Goal: Check status: Check status

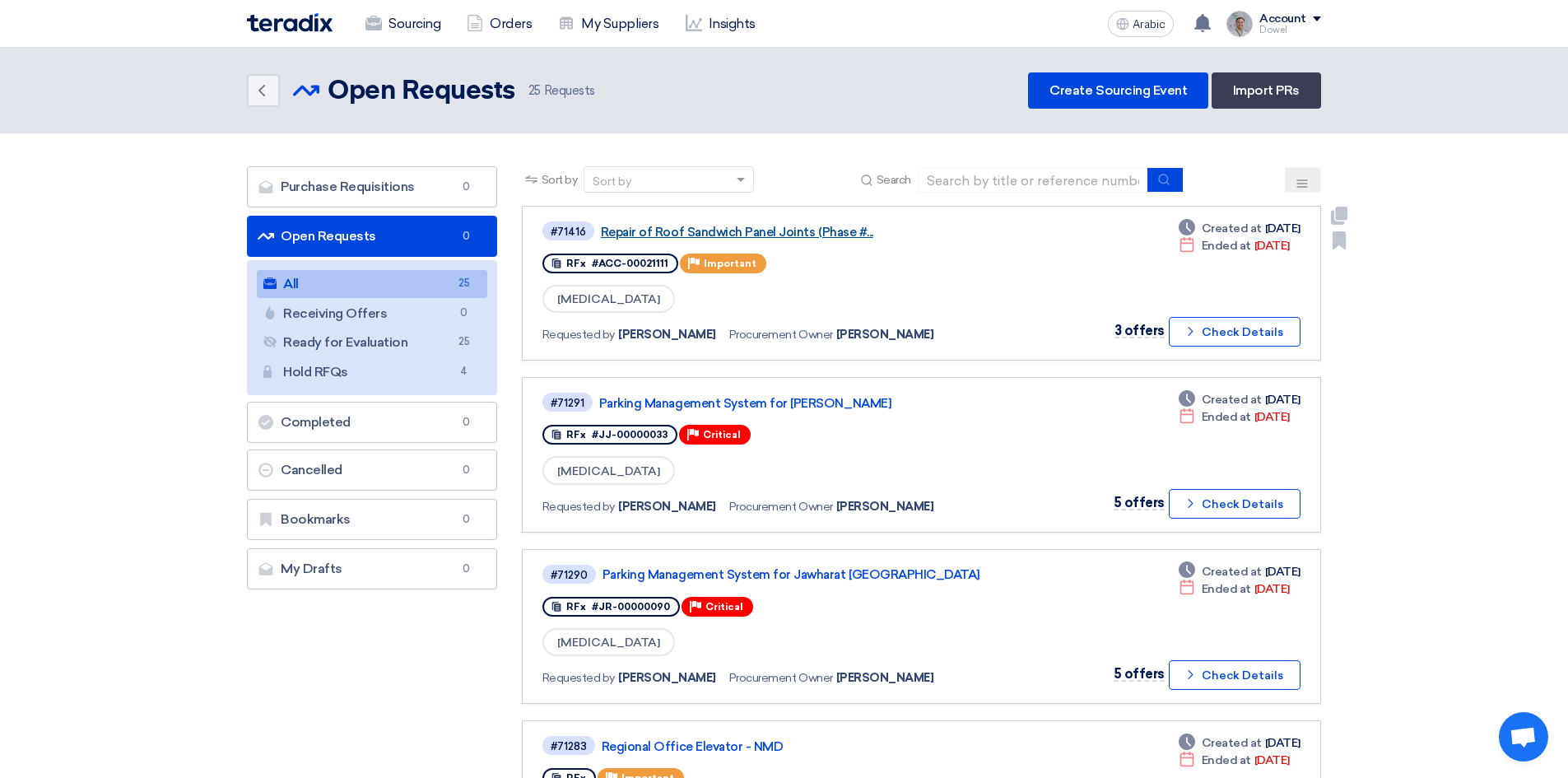
click at [690, 228] on font "Repair of Roof Sandwich Panel Joints (Phase #..." at bounding box center [738, 233] width 272 height 15
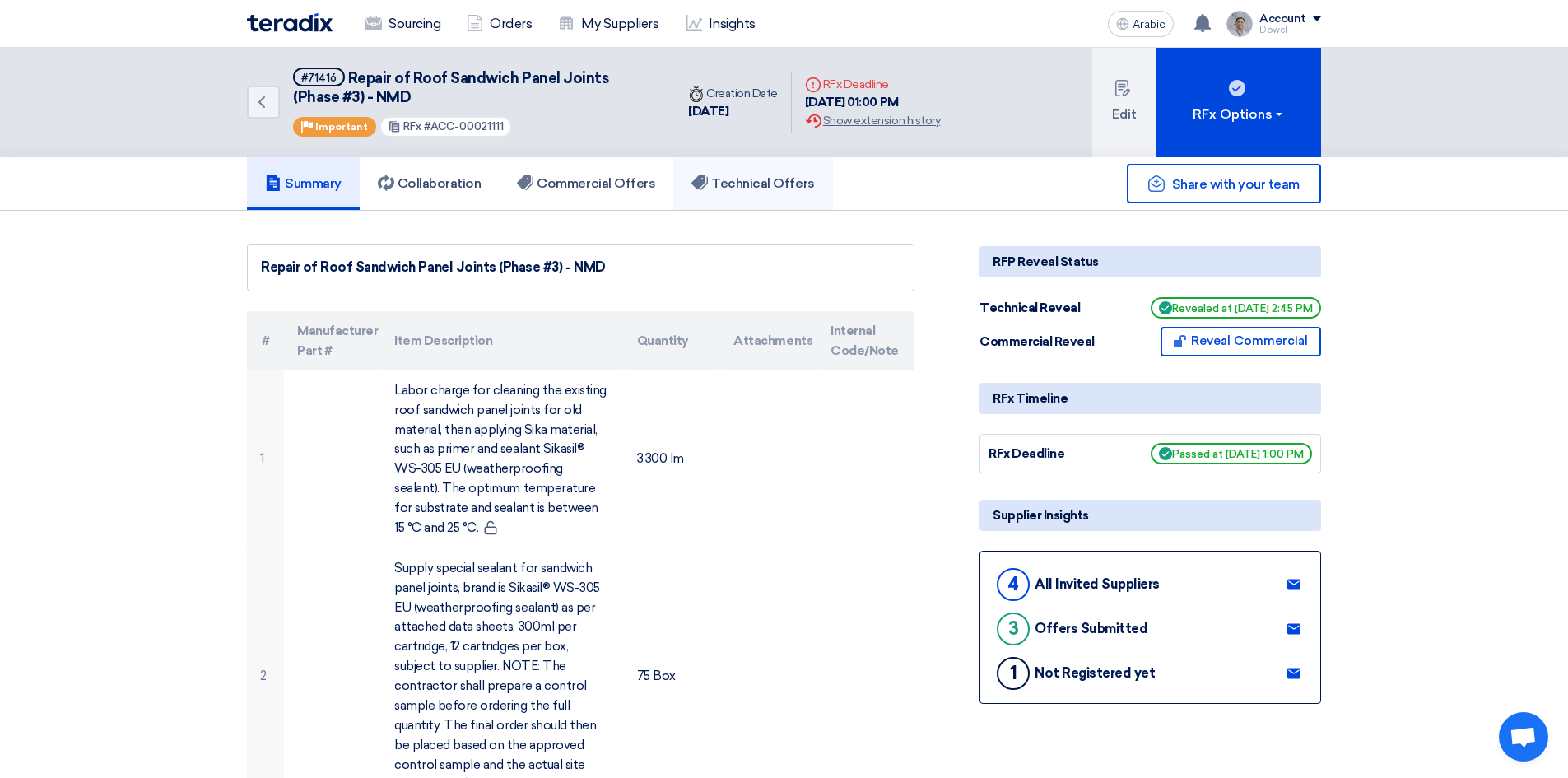
click at [763, 185] on font "Technical Offers" at bounding box center [762, 182] width 103 height 16
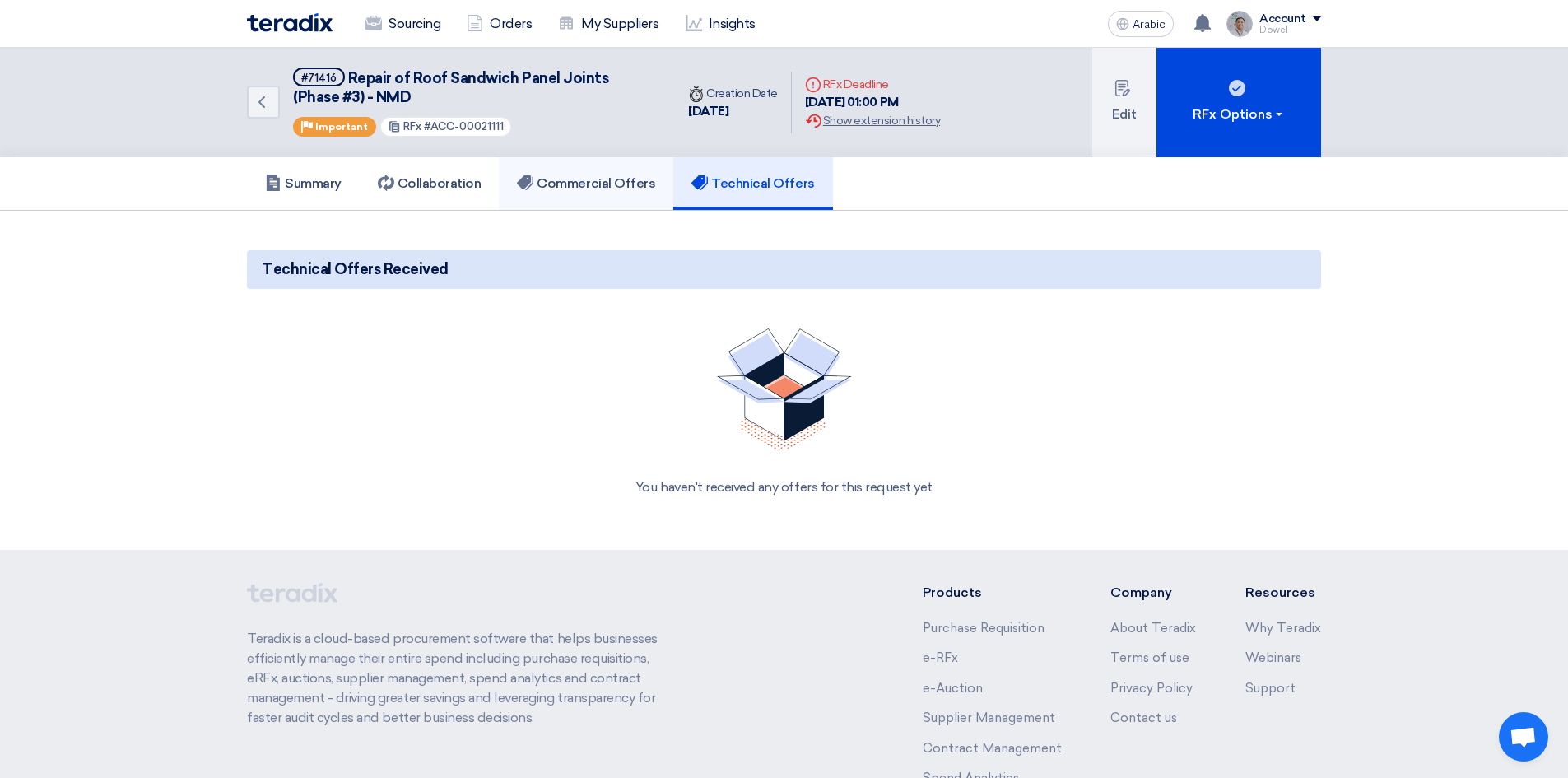
click at [618, 185] on font "Commercial Offers" at bounding box center [596, 182] width 118 height 16
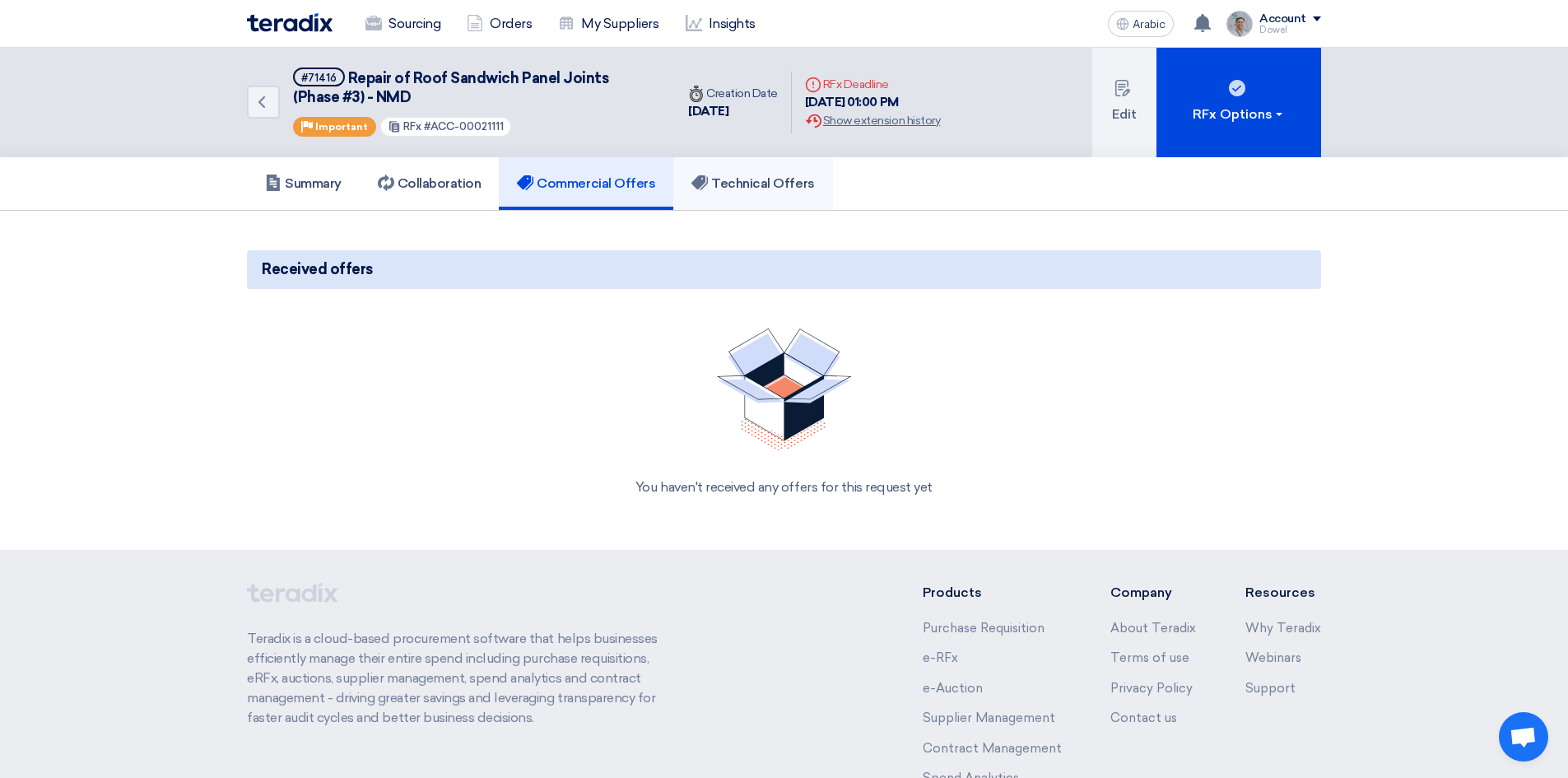
click at [716, 192] on link "Technical Offers" at bounding box center [753, 183] width 159 height 53
